Goal: Participate in discussion: Engage in conversation with other users on a specific topic

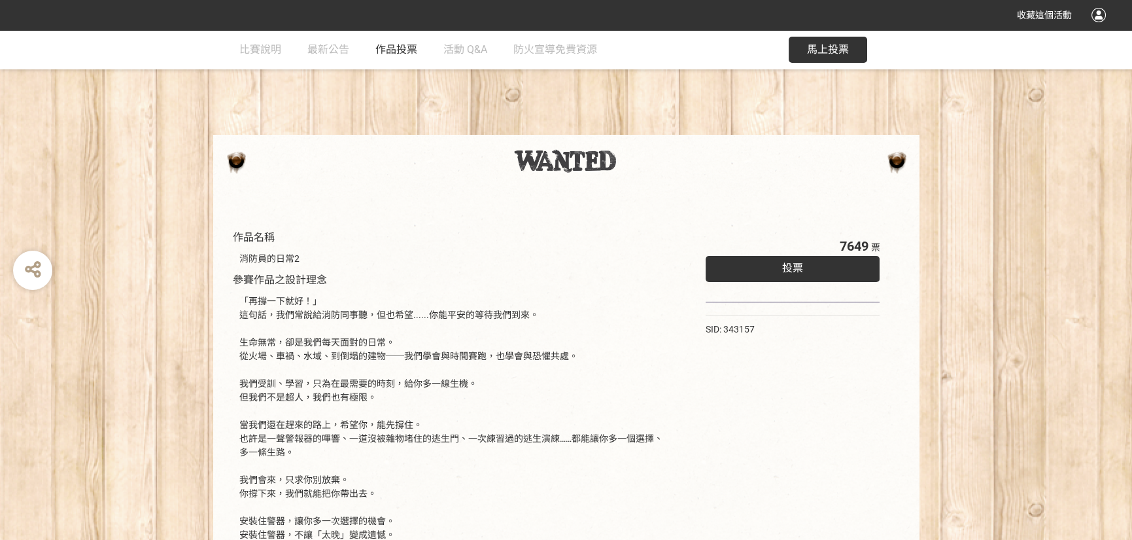
click at [389, 48] on span "作品投票" at bounding box center [396, 49] width 42 height 12
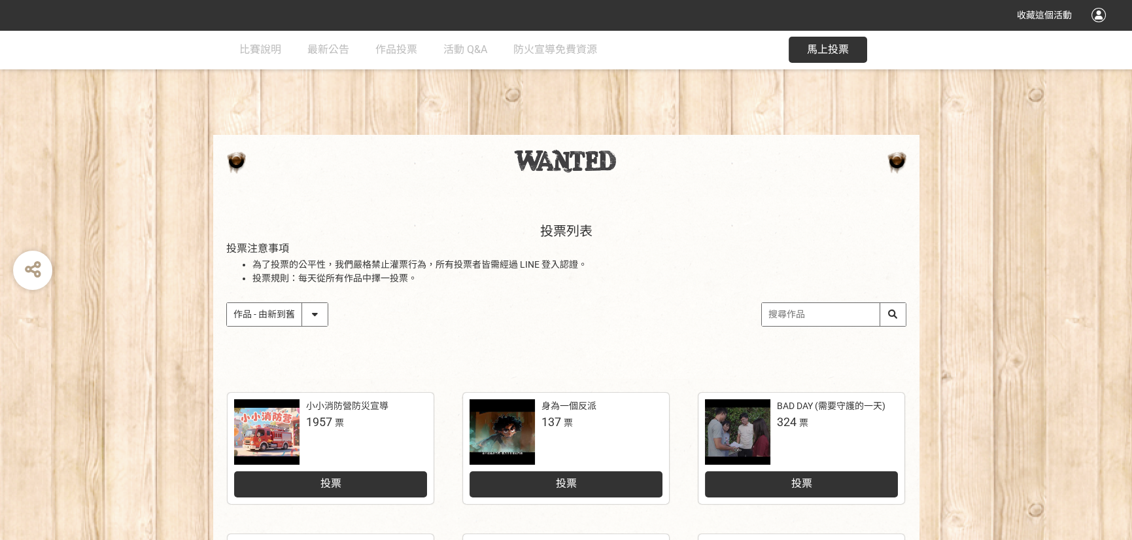
click at [319, 316] on select "作品 - 由新到舊 作品 - 由舊到新 票數 - 由多到少 票數 - 由少到多" at bounding box center [277, 314] width 101 height 23
select select "vote"
click at [227, 303] on select "作品 - 由新到舊 作品 - 由舊到新 票數 - 由多到少 票數 - 由少到多" at bounding box center [277, 314] width 101 height 23
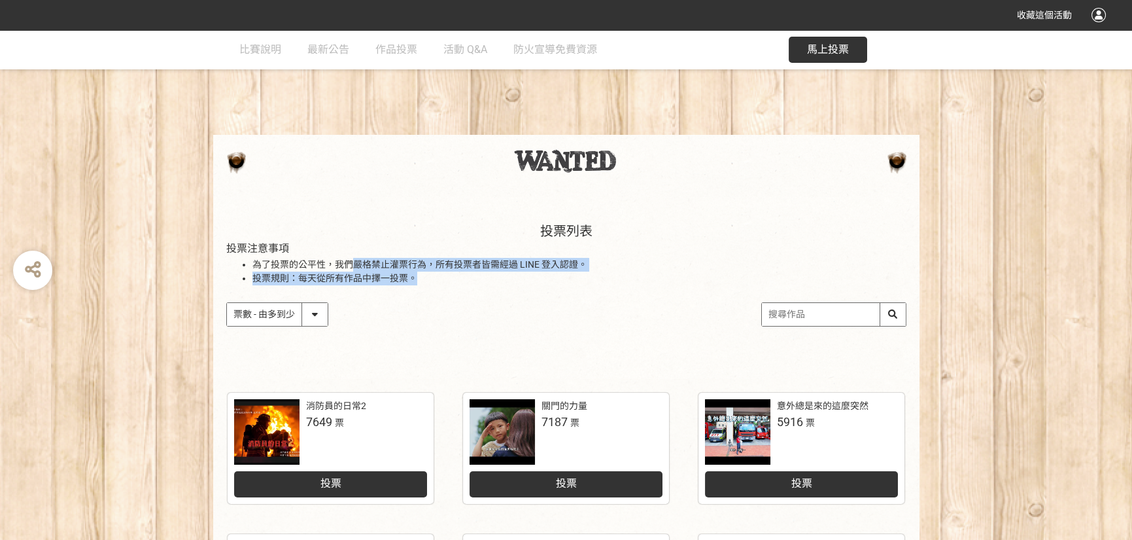
drag, startPoint x: 349, startPoint y: 262, endPoint x: 469, endPoint y: 282, distance: 121.3
click at [469, 282] on ul "為了投票的公平性，我們嚴格禁止灌票行為，所有投票者皆需經過 LINE 登入認證。 投票規則：每天從所有作品中擇一投票。" at bounding box center [566, 271] width 680 height 27
click at [471, 306] on div "作品 - 由新到舊 作品 - 由舊到新 票數 - 由多到少 票數 - 由少到多" at bounding box center [566, 314] width 680 height 24
click at [482, 254] on h3 "投票注意事項" at bounding box center [566, 248] width 680 height 12
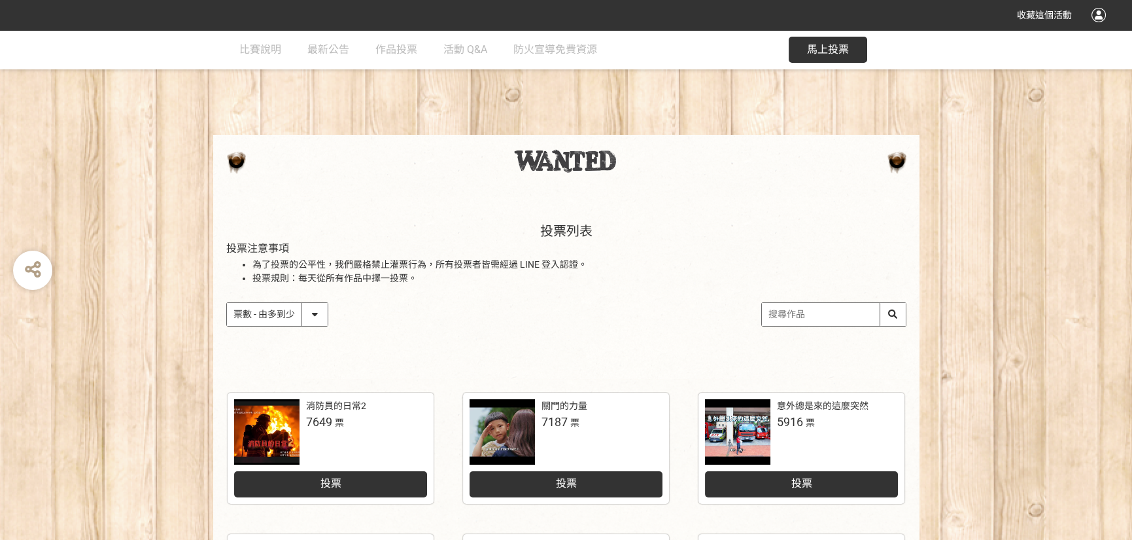
click at [427, 264] on li "為了投票的公平性，我們嚴格禁止灌票行為，所有投票者皆需經過 LINE 登入認證。" at bounding box center [579, 265] width 654 height 14
